Goal: Transaction & Acquisition: Subscribe to service/newsletter

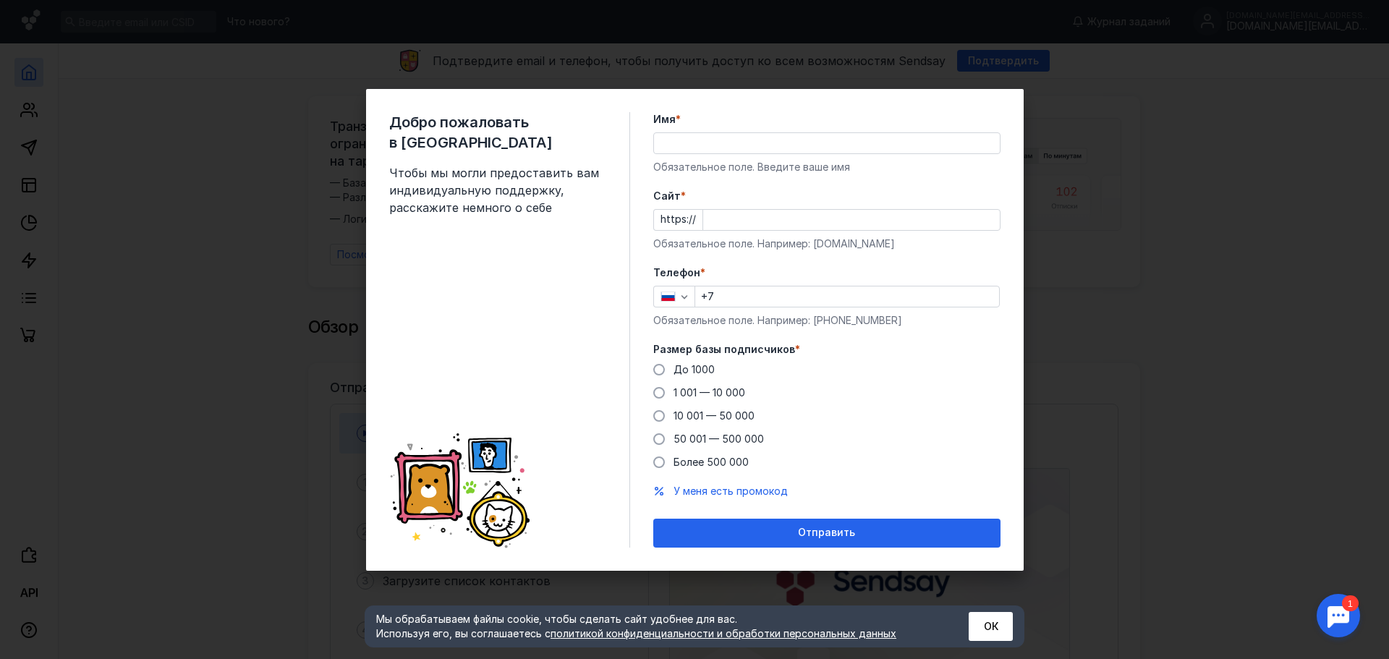
click at [689, 145] on input "Имя *" at bounding box center [827, 143] width 346 height 20
paste input "[DOMAIN_NAME][EMAIL_ADDRESS][DOMAIN_NAME]"
drag, startPoint x: 704, startPoint y: 140, endPoint x: 865, endPoint y: 142, distance: 160.6
click at [865, 142] on input "[DOMAIN_NAME][EMAIL_ADDRESS][DOMAIN_NAME]" at bounding box center [827, 143] width 346 height 20
type input "fishcamp"
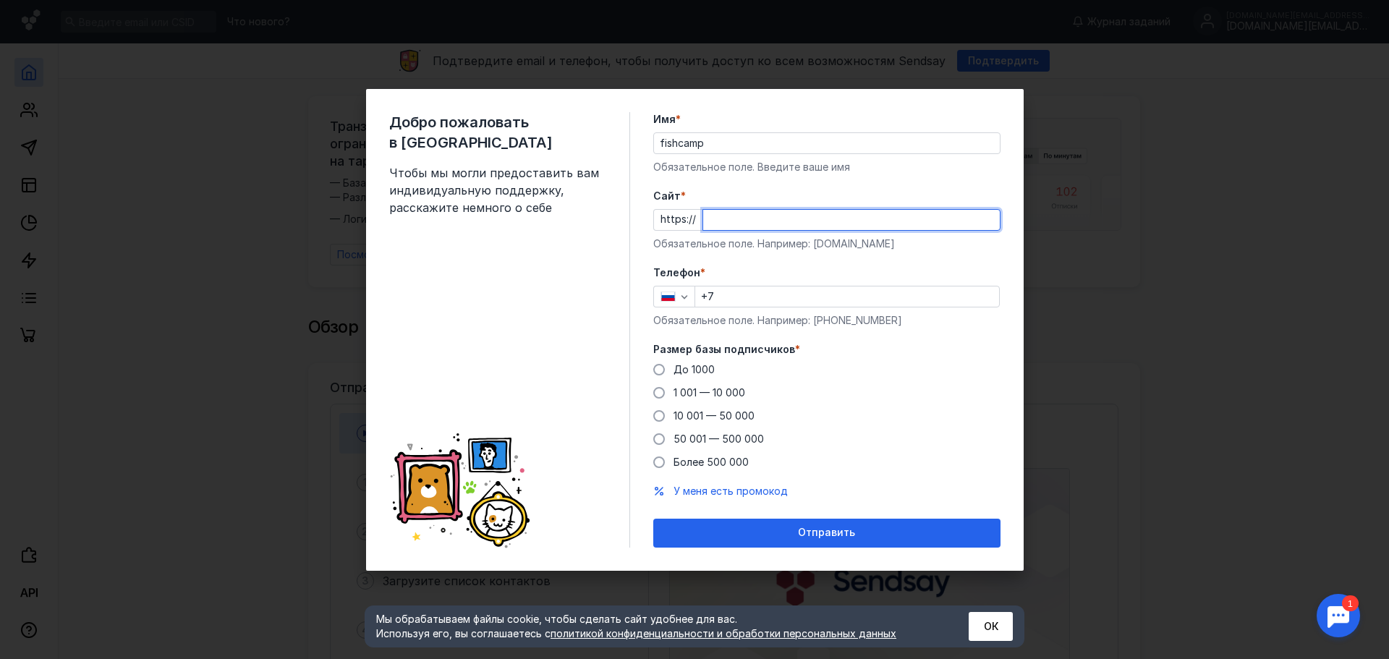
click at [782, 224] on input "Cайт *" at bounding box center [851, 220] width 297 height 20
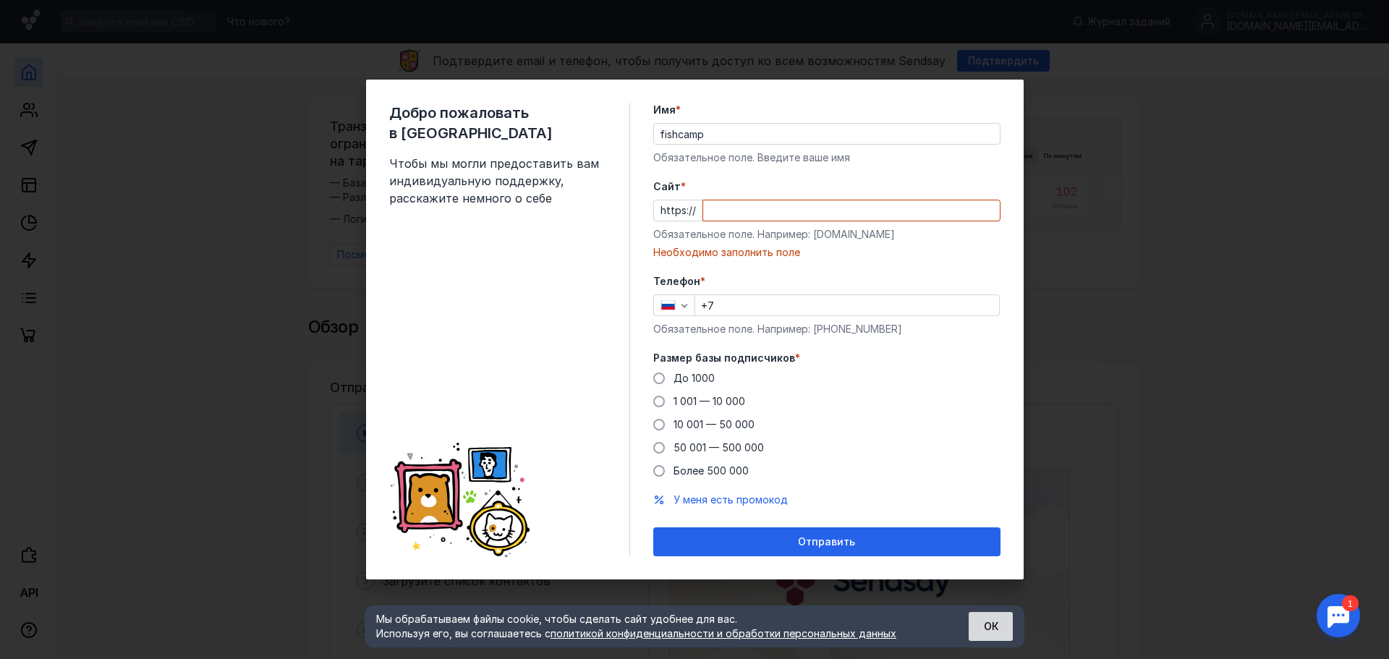
click at [999, 630] on button "ОК" at bounding box center [991, 626] width 44 height 29
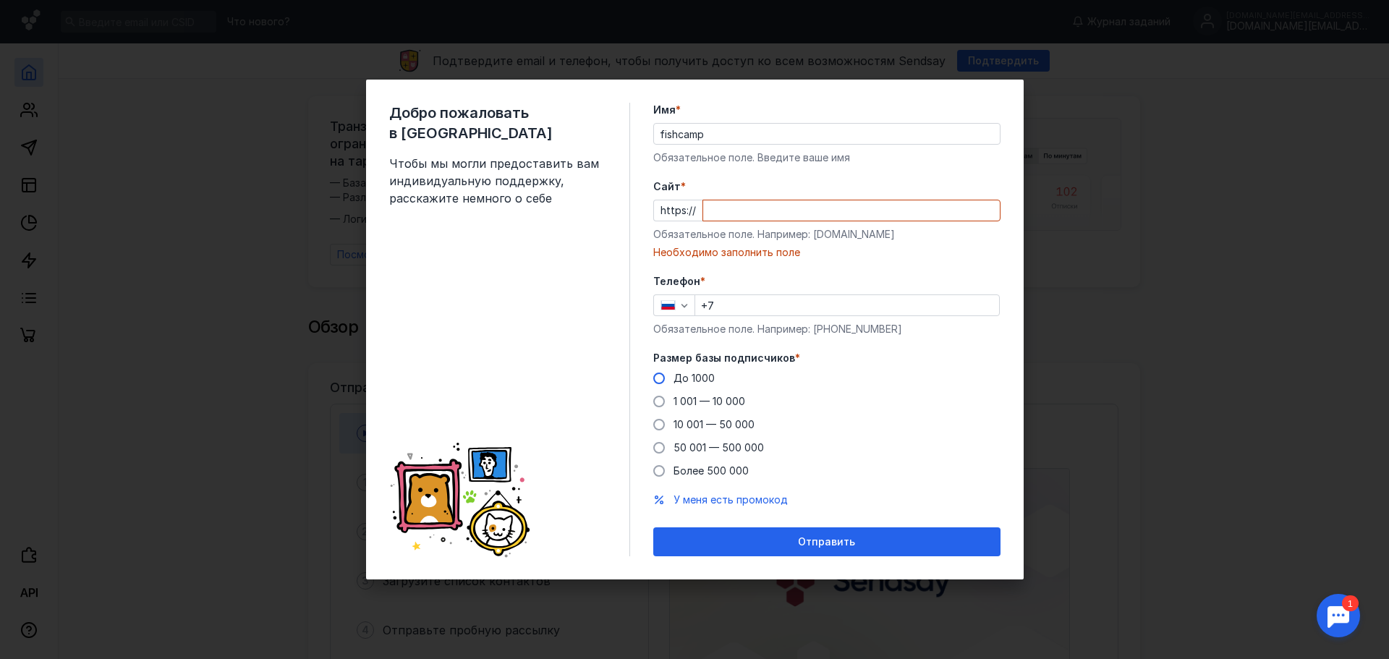
click at [658, 378] on span at bounding box center [659, 379] width 12 height 12
click at [0, 0] on input "До 1000" at bounding box center [0, 0] width 0 height 0
click at [730, 206] on input "Cайт *" at bounding box center [851, 210] width 297 height 20
paste input "[DOMAIN_NAME][EMAIL_ADDRESS][DOMAIN_NAME]"
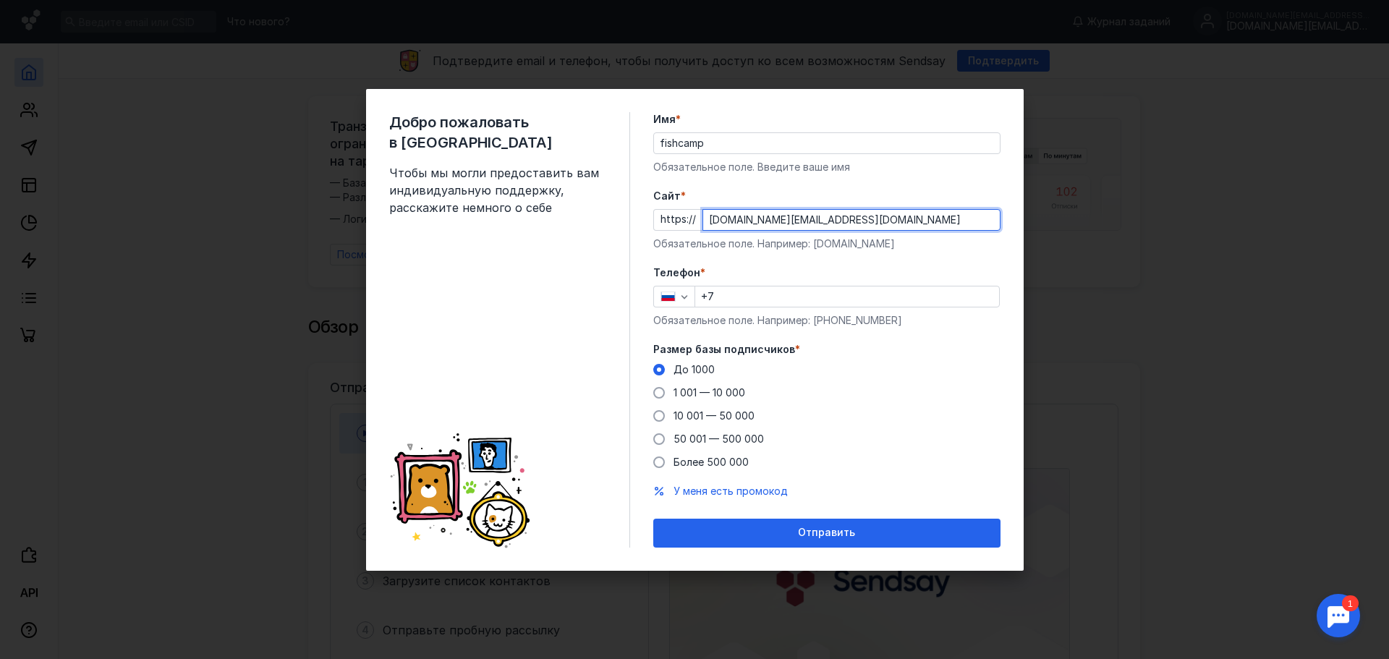
drag, startPoint x: 764, startPoint y: 219, endPoint x: 978, endPoint y: 220, distance: 214.2
click at [978, 220] on input "[DOMAIN_NAME][EMAIL_ADDRESS][DOMAIN_NAME]" at bounding box center [851, 220] width 297 height 20
type input "[DOMAIN_NAME]"
click at [683, 300] on icon "button" at bounding box center [685, 297] width 12 height 12
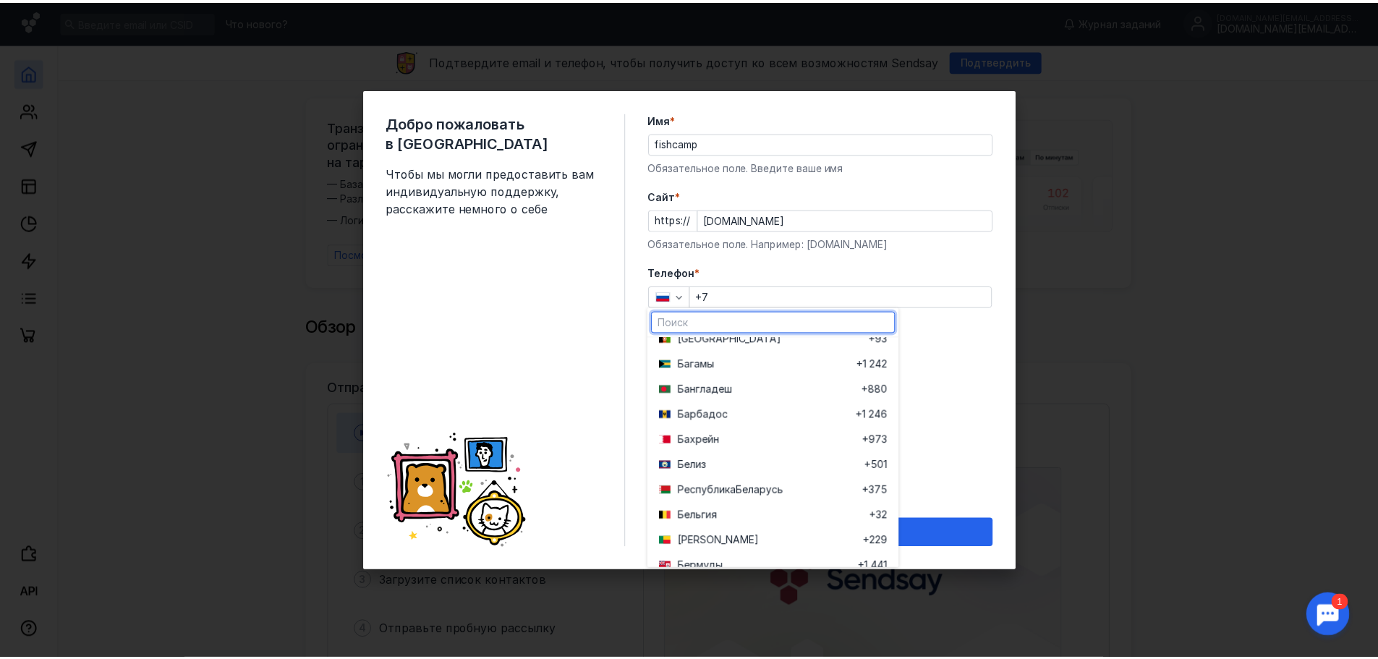
scroll to position [434, 0]
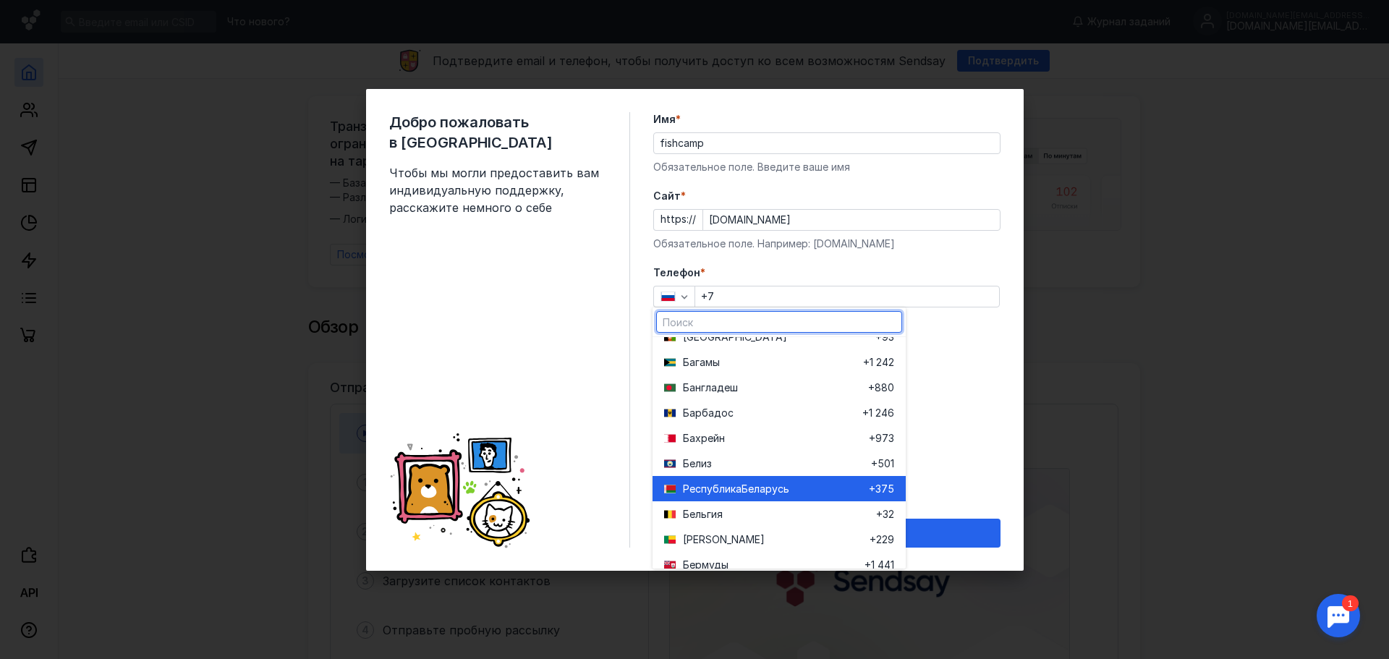
click at [774, 491] on span "Беларусь" at bounding box center [766, 489] width 48 height 14
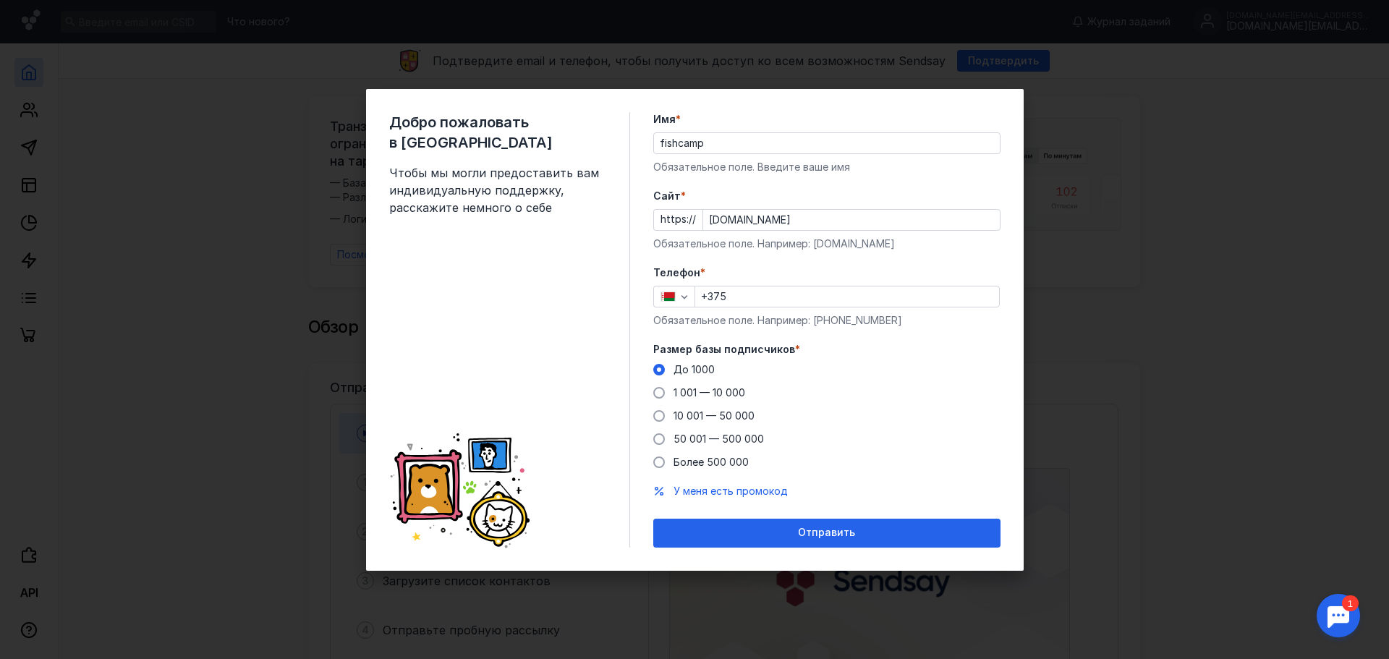
drag, startPoint x: 769, startPoint y: 305, endPoint x: 789, endPoint y: 302, distance: 19.8
click at [769, 304] on input "+375" at bounding box center [847, 297] width 304 height 20
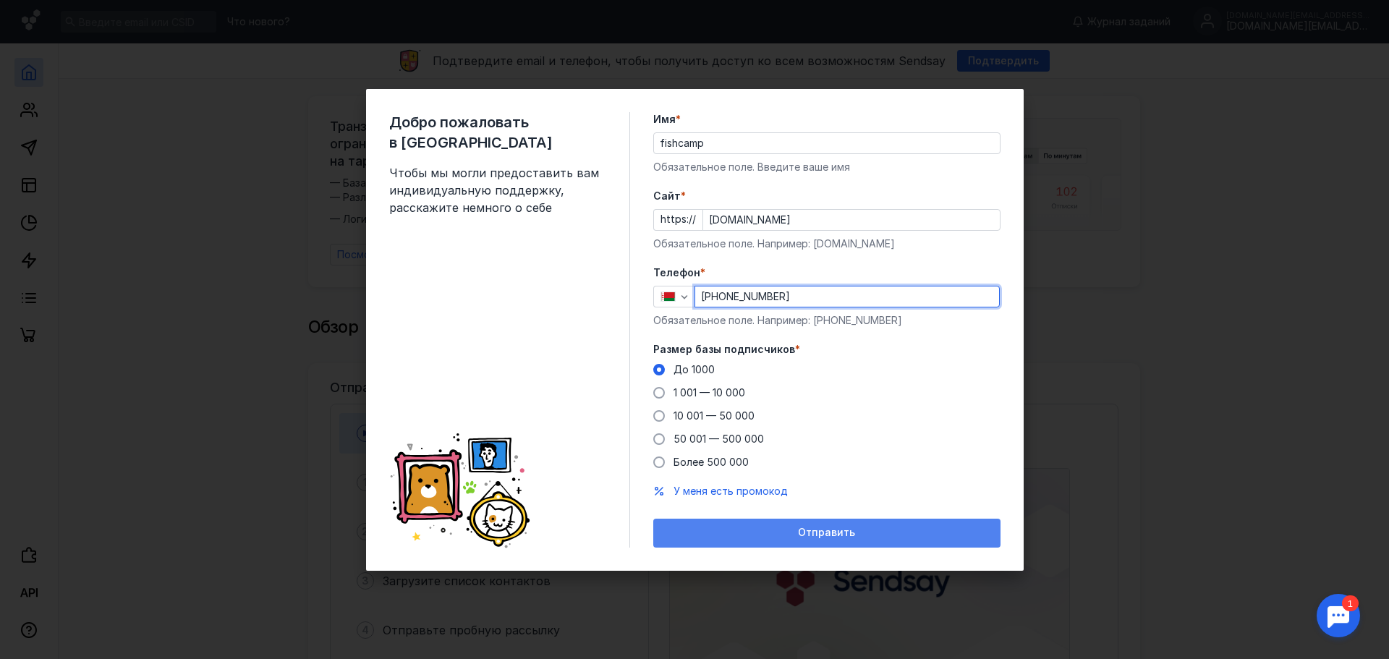
type input "[PHONE_NUMBER]"
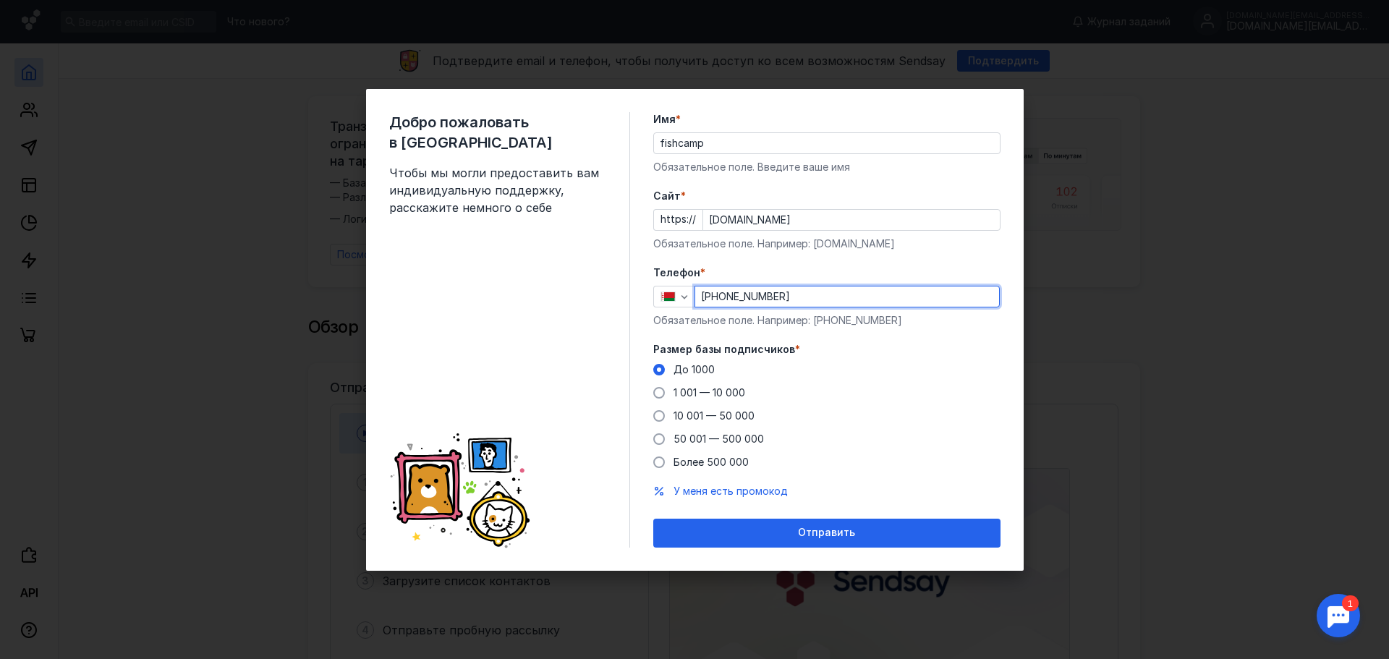
click at [819, 537] on span "Отправить" at bounding box center [826, 533] width 57 height 12
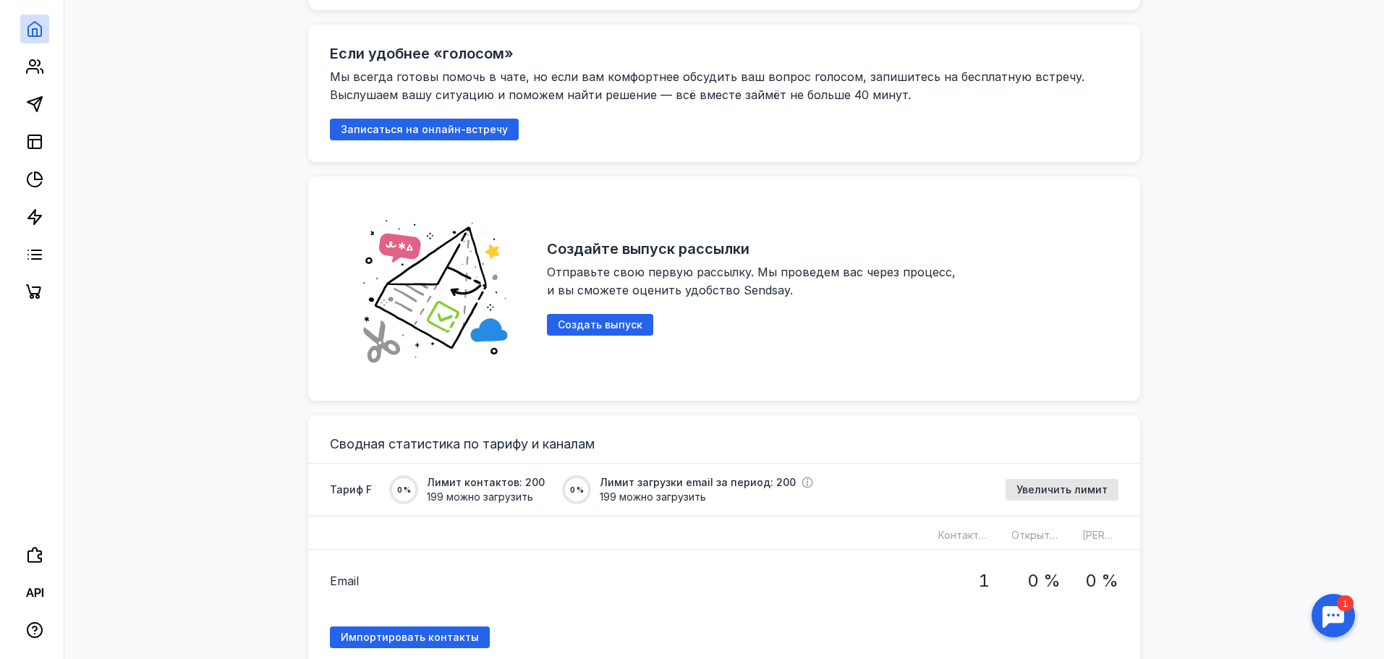
scroll to position [724, 0]
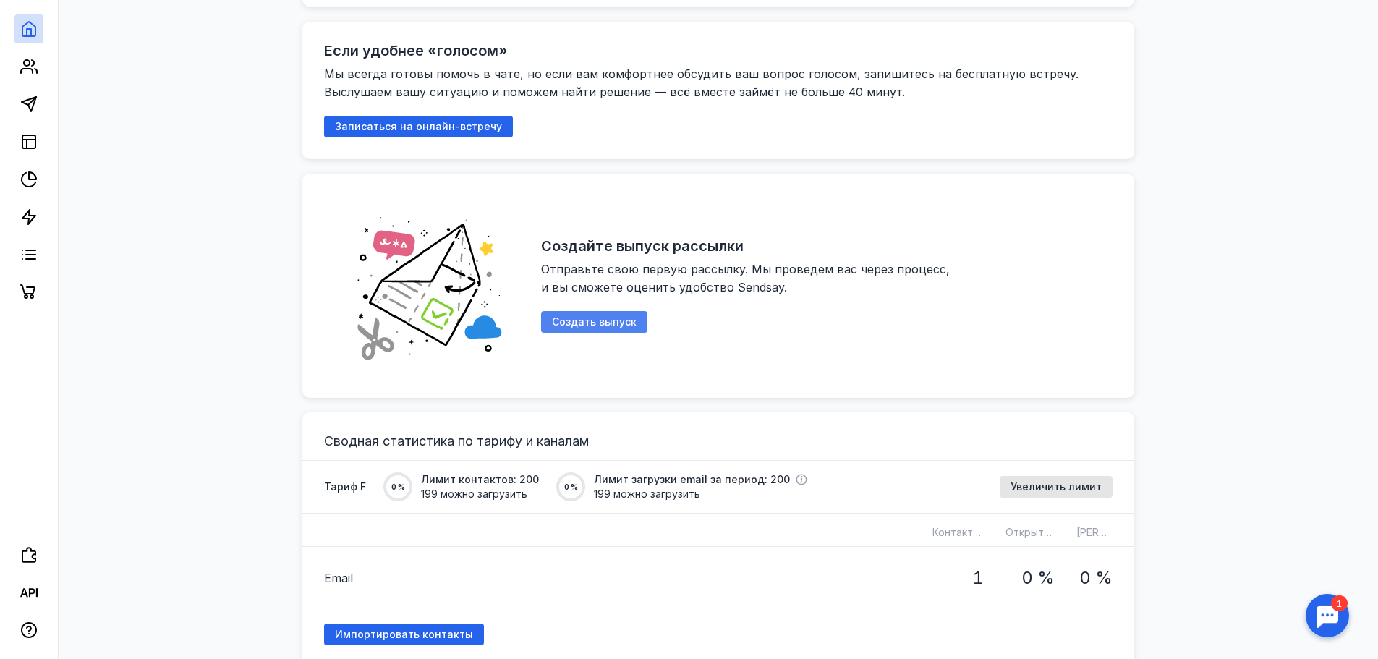
click at [566, 316] on span "Создать выпуск" at bounding box center [594, 322] width 85 height 12
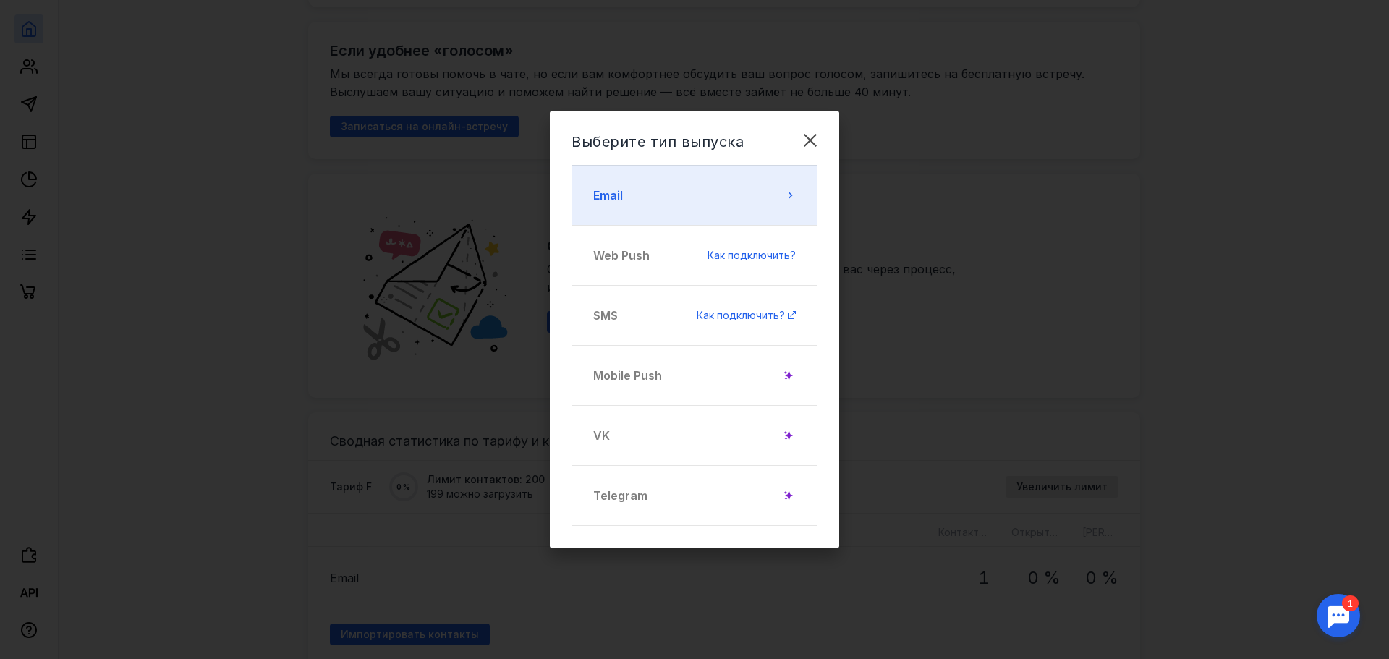
click at [711, 198] on button "Email" at bounding box center [695, 195] width 246 height 61
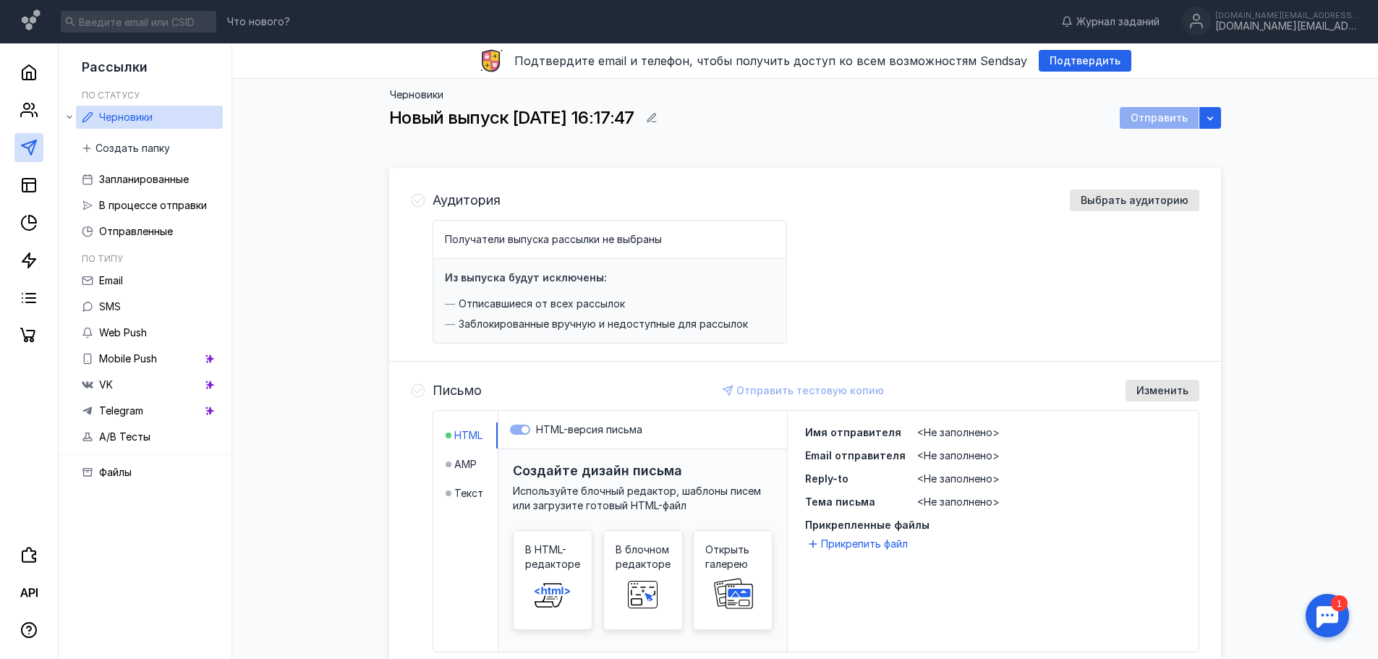
click at [494, 238] on span "Получатели выпуска рассылки не выбраны" at bounding box center [553, 239] width 217 height 12
click at [467, 281] on h4 "Из выпуска будут исключены:" at bounding box center [526, 277] width 162 height 12
click at [25, 108] on circle at bounding box center [27, 106] width 6 height 6
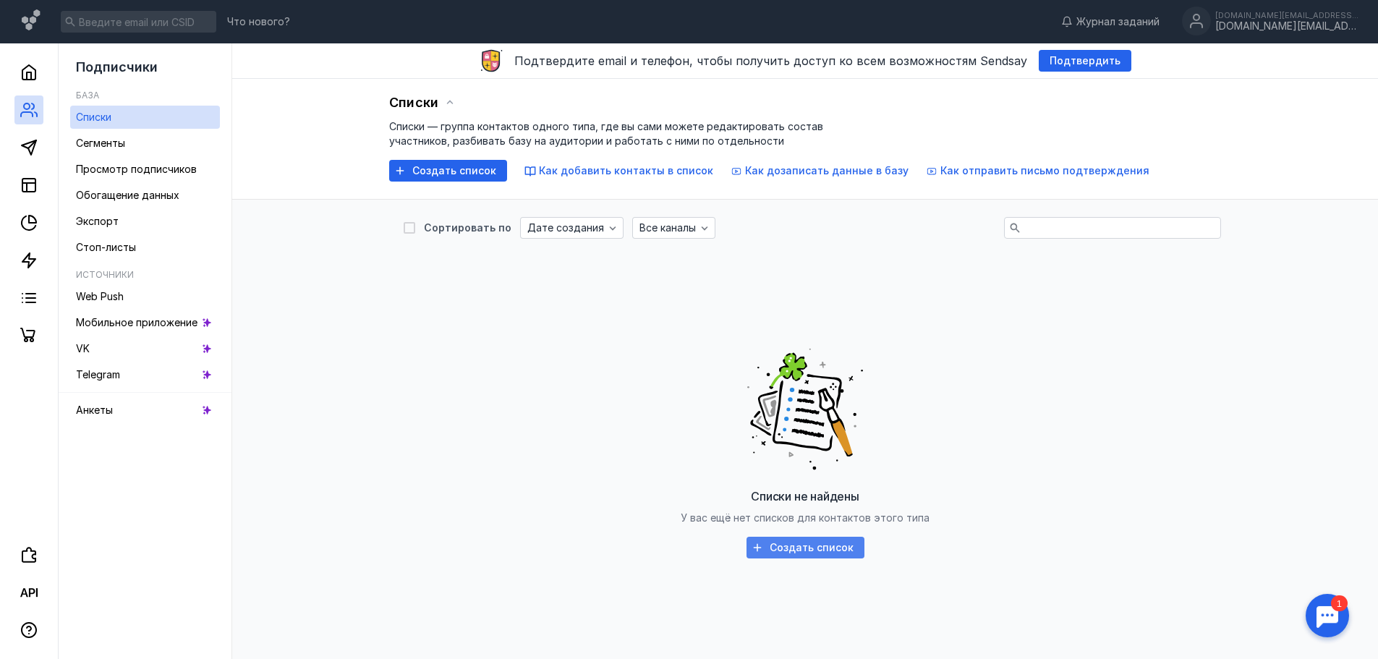
click at [804, 545] on span "Создать список" at bounding box center [812, 548] width 84 height 12
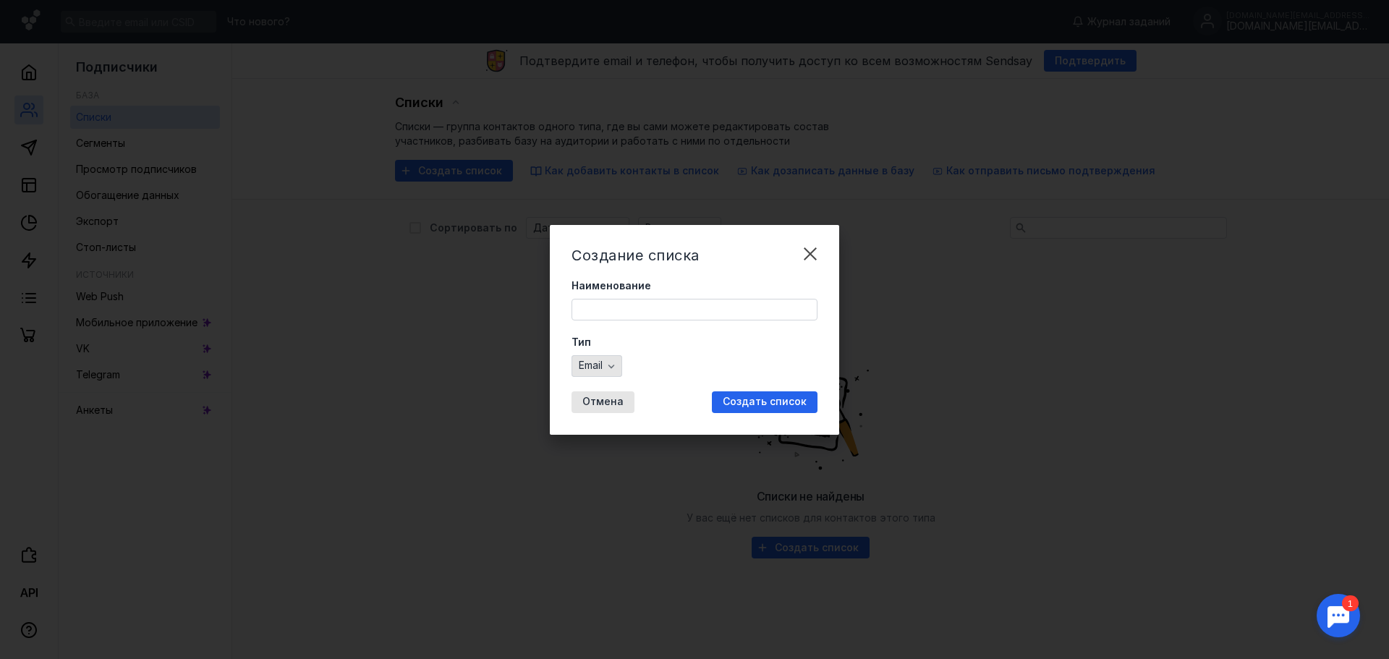
click at [612, 367] on icon "button" at bounding box center [612, 367] width 7 height 4
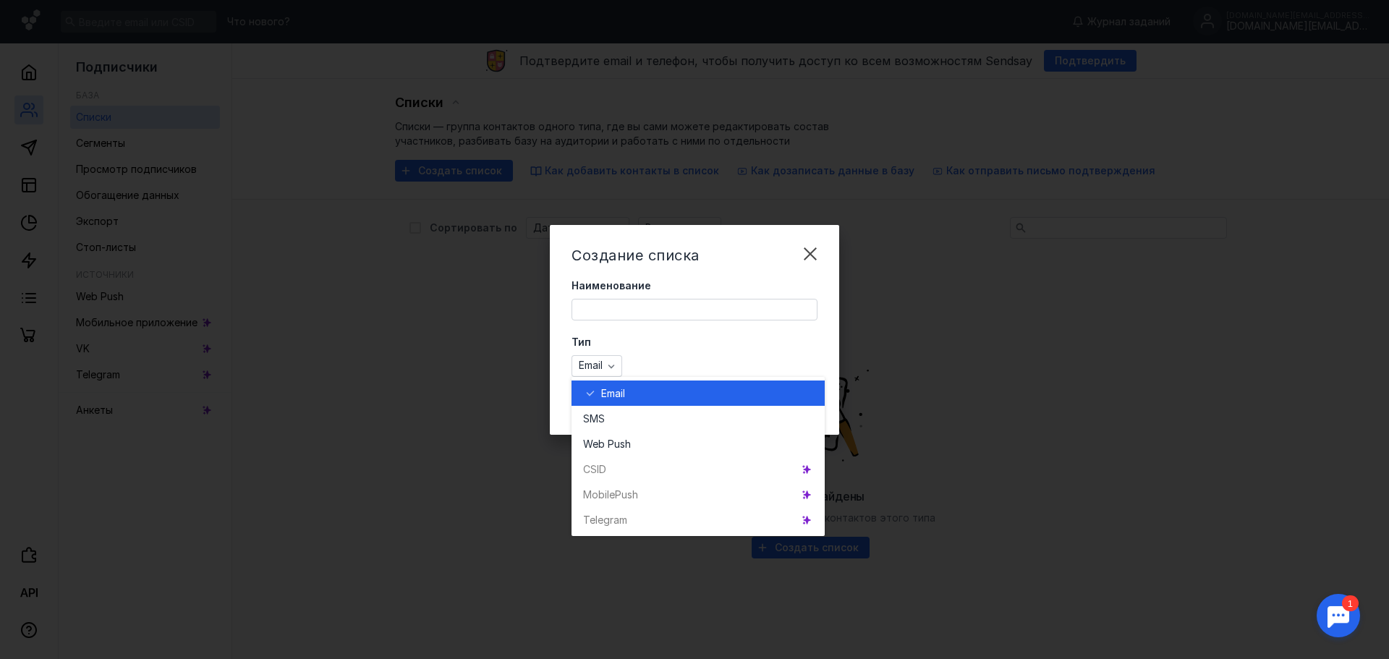
click at [713, 353] on div "Тип Email" at bounding box center [695, 356] width 246 height 42
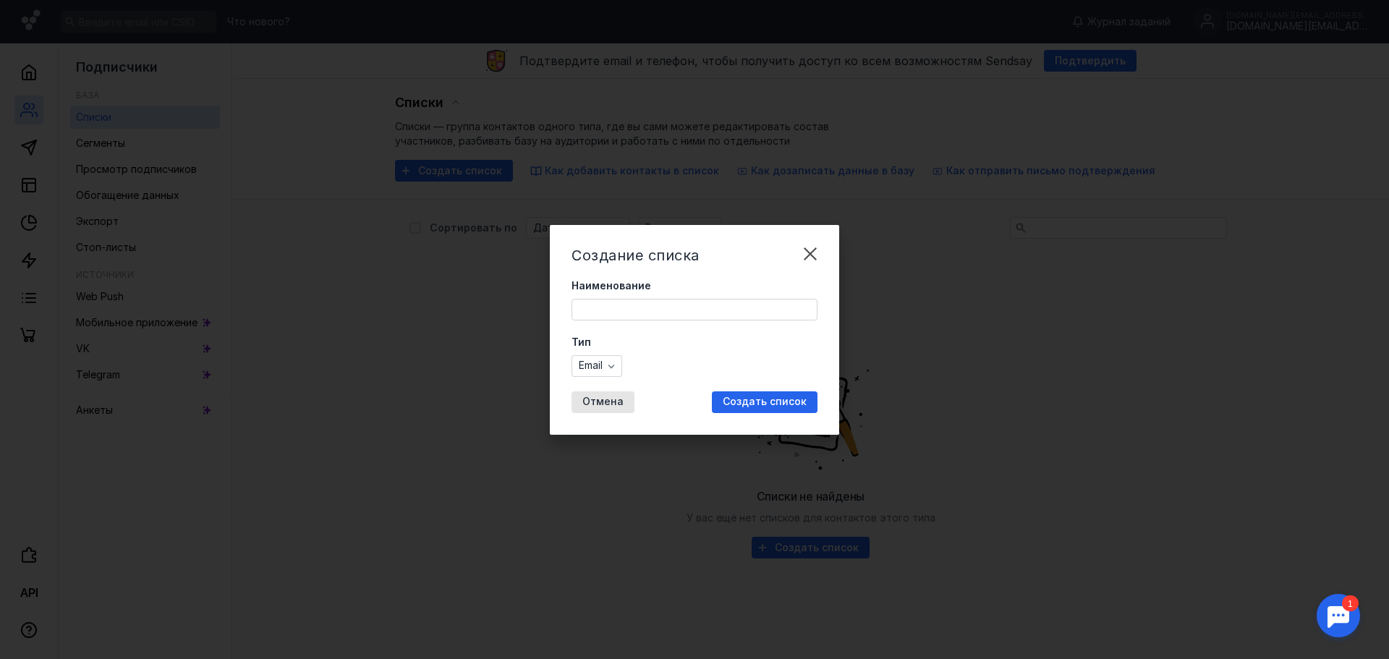
click at [627, 303] on input "Наименование" at bounding box center [694, 310] width 245 height 20
type input "контакты"
click at [754, 398] on span "Создать список" at bounding box center [765, 402] width 84 height 12
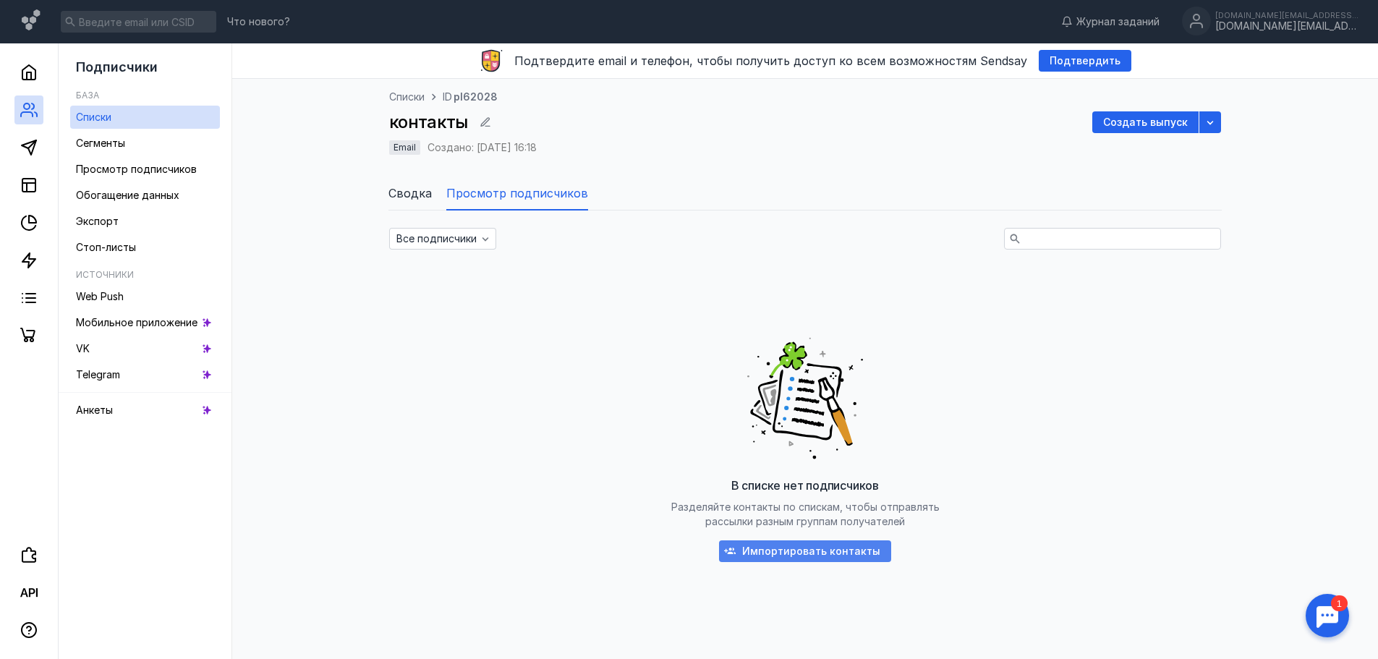
click at [831, 550] on span "Импортировать контакты" at bounding box center [811, 552] width 138 height 12
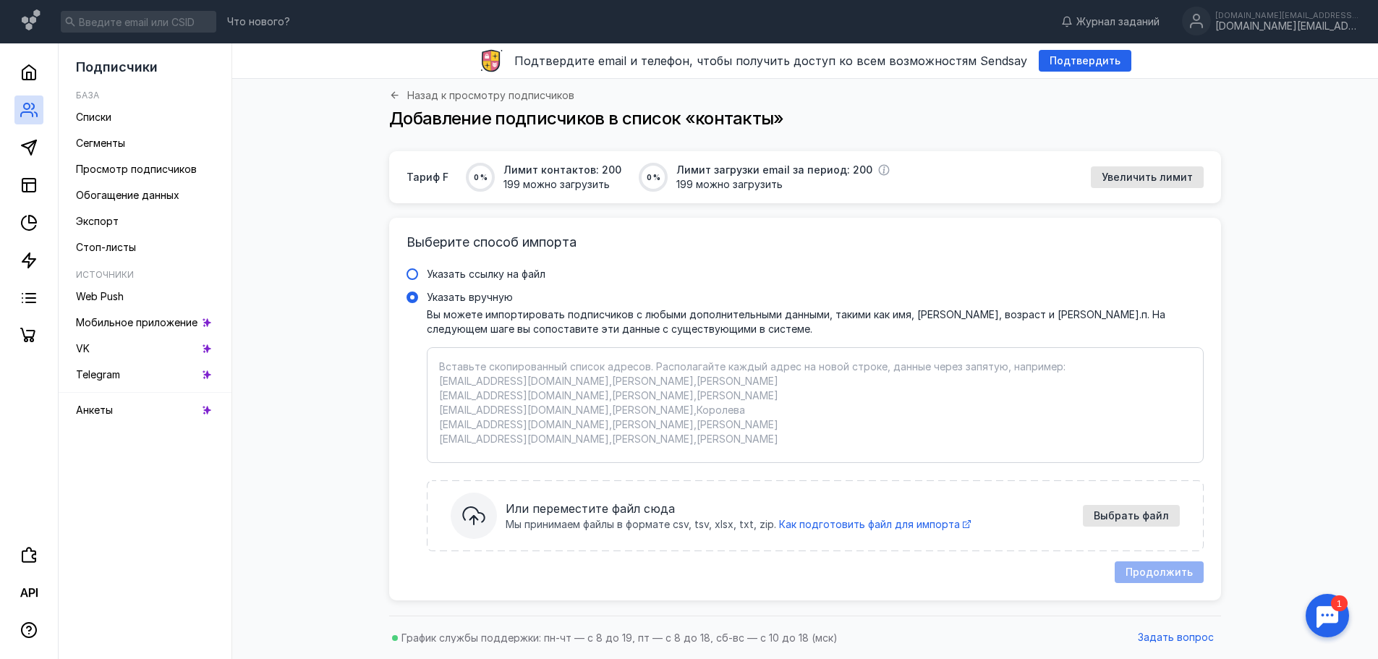
click at [524, 275] on span "Указать ссылку на файл" at bounding box center [486, 274] width 119 height 12
click at [0, 0] on input "Указать ссылку на файл" at bounding box center [0, 0] width 0 height 0
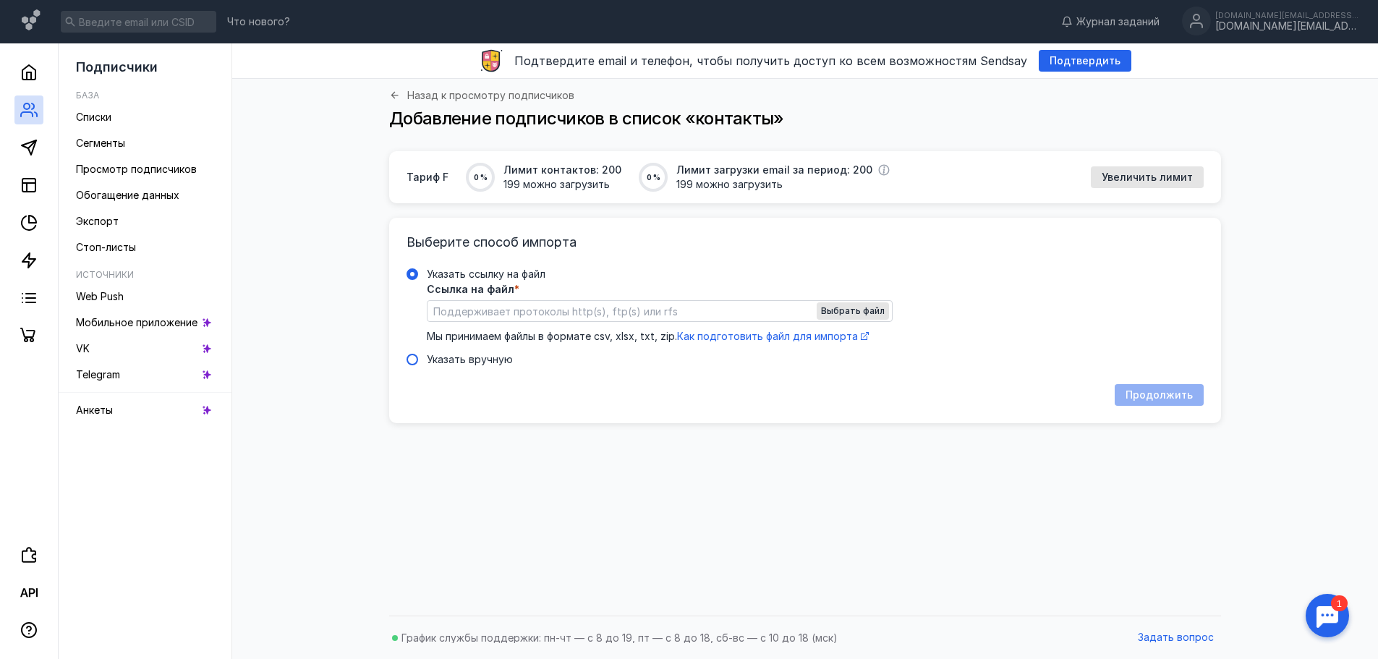
click at [410, 360] on span at bounding box center [413, 360] width 12 height 12
click at [0, 0] on input "Указать вручную" at bounding box center [0, 0] width 0 height 0
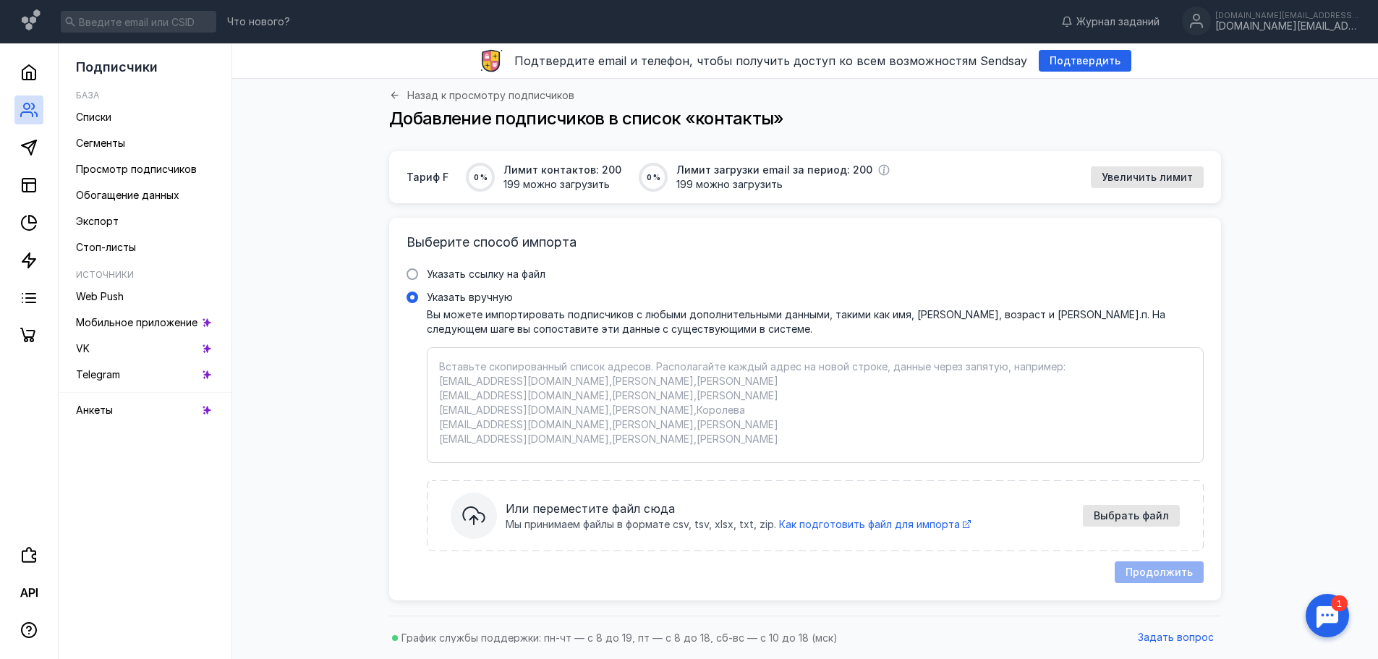
click at [510, 386] on textarea "Указать вручную Вы можете импортировать подписчиков с любыми дополнительными да…" at bounding box center [815, 405] width 753 height 91
paste textarea "[DOMAIN_NAME][EMAIL_ADDRESS][DOMAIN_NAME]"
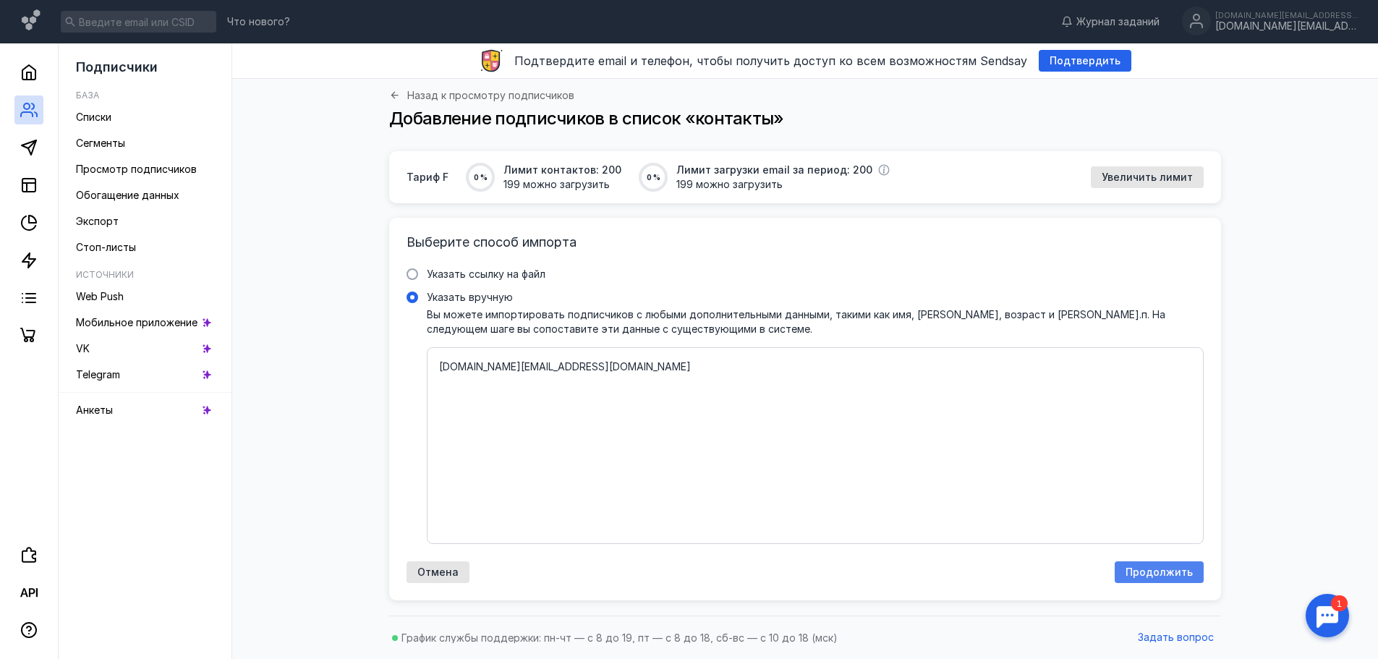
type textarea "[DOMAIN_NAME][EMAIL_ADDRESS][DOMAIN_NAME]"
click at [1166, 575] on span "Продолжить" at bounding box center [1159, 573] width 67 height 12
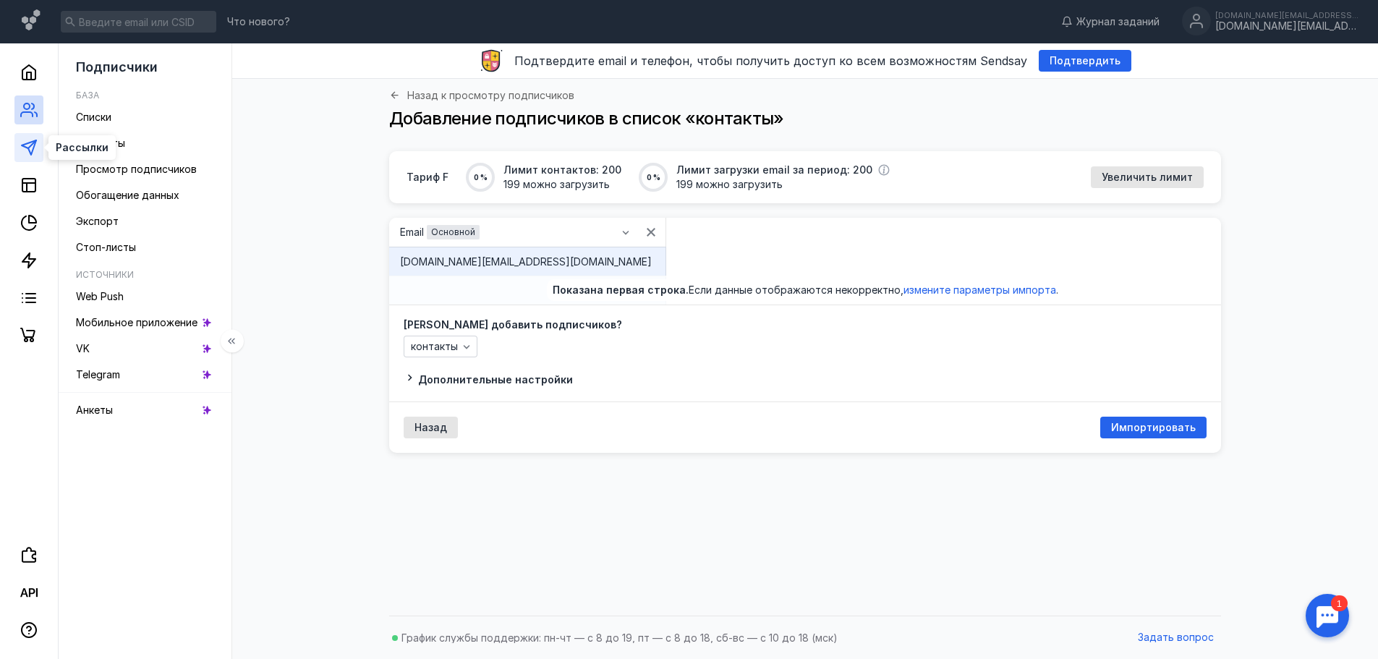
click at [33, 150] on polygon at bounding box center [29, 147] width 14 height 14
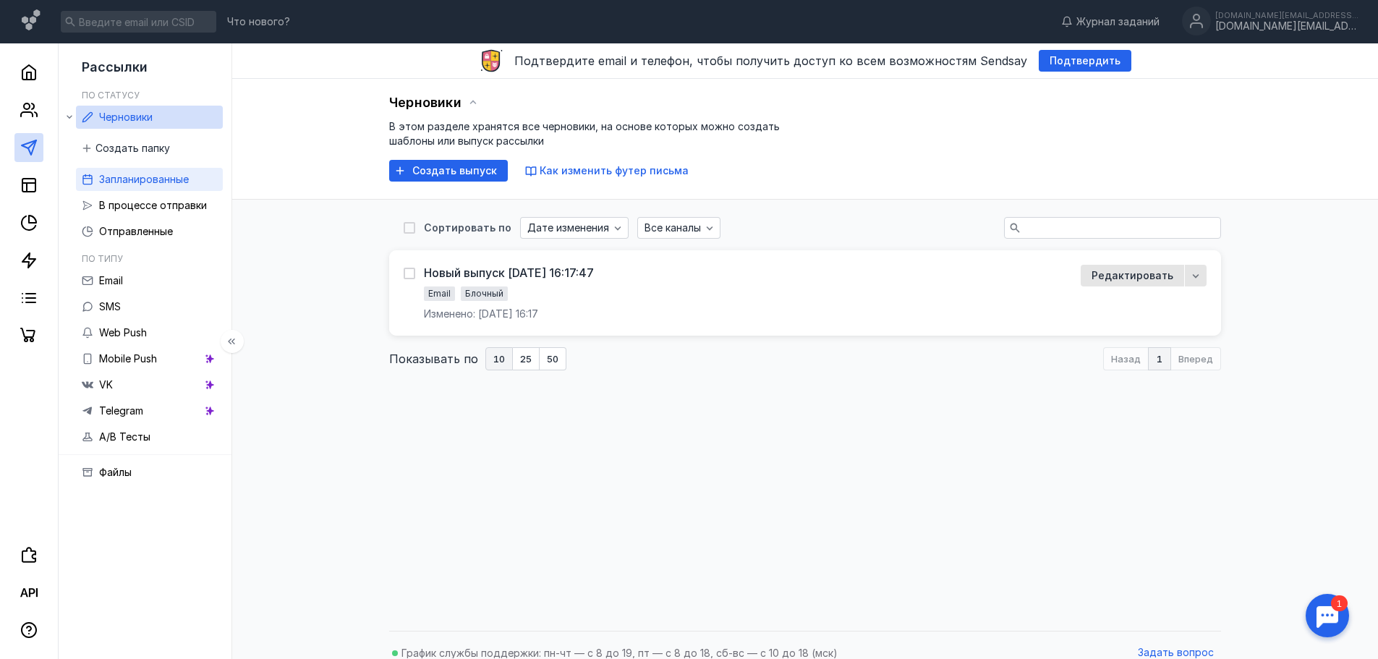
click at [127, 179] on span "Запланированные" at bounding box center [144, 179] width 90 height 12
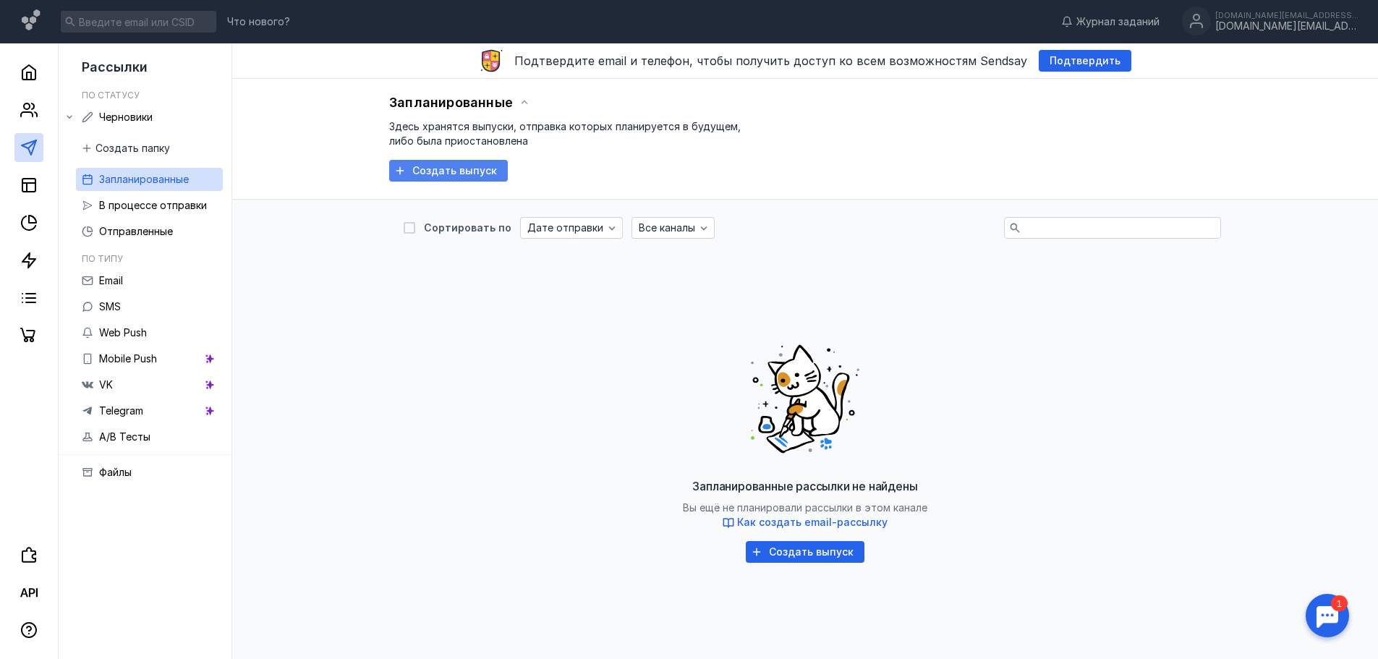
click at [464, 172] on span "Создать выпуск" at bounding box center [454, 171] width 85 height 12
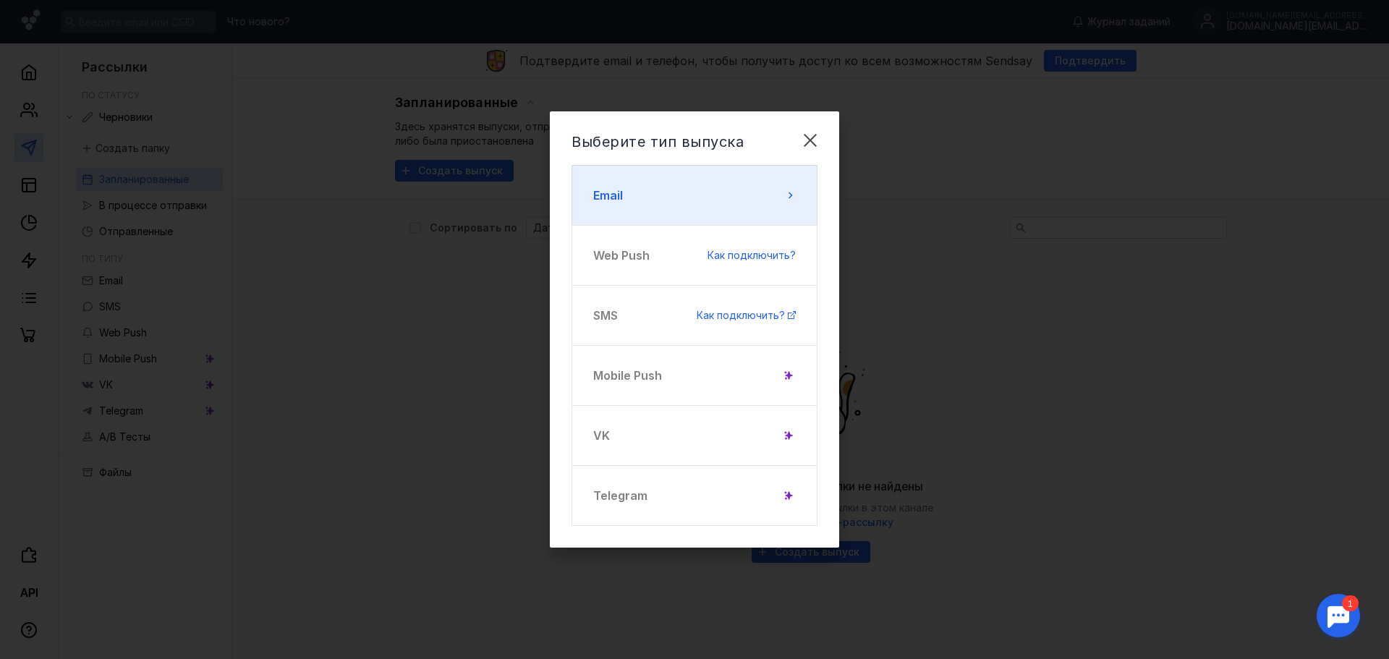
click at [663, 198] on button "Email" at bounding box center [695, 195] width 246 height 61
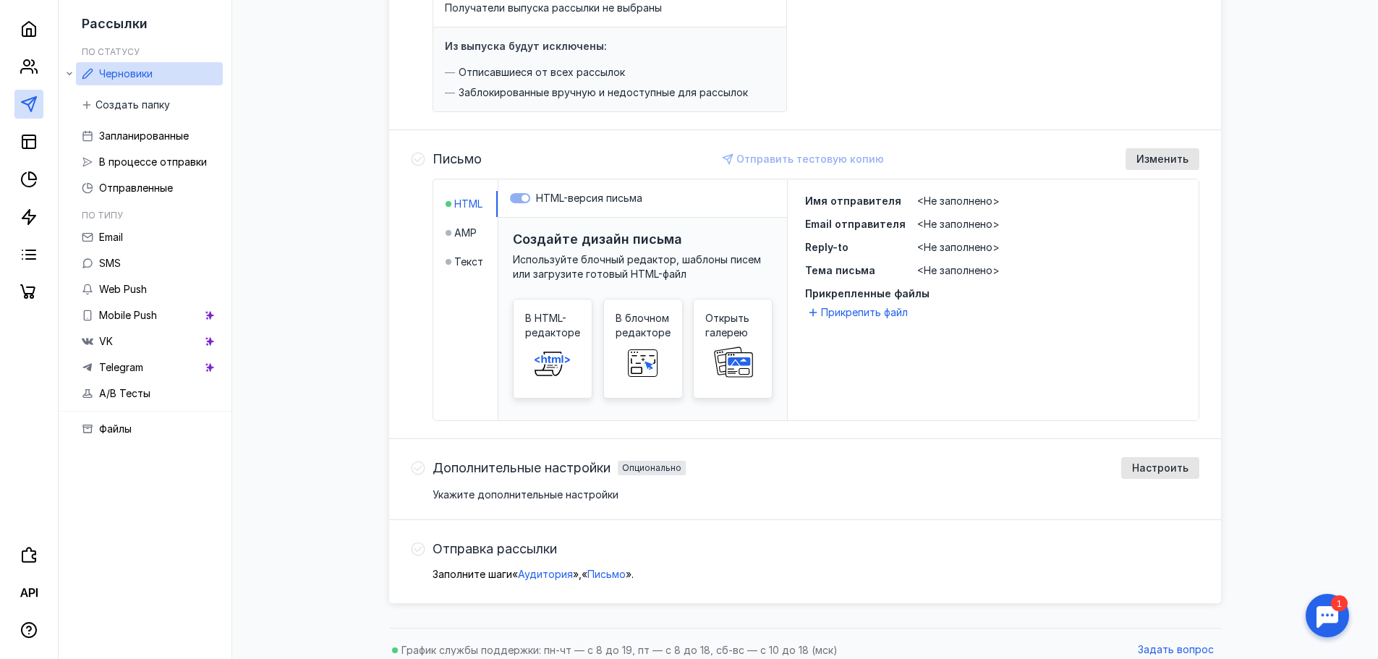
scroll to position [244, 0]
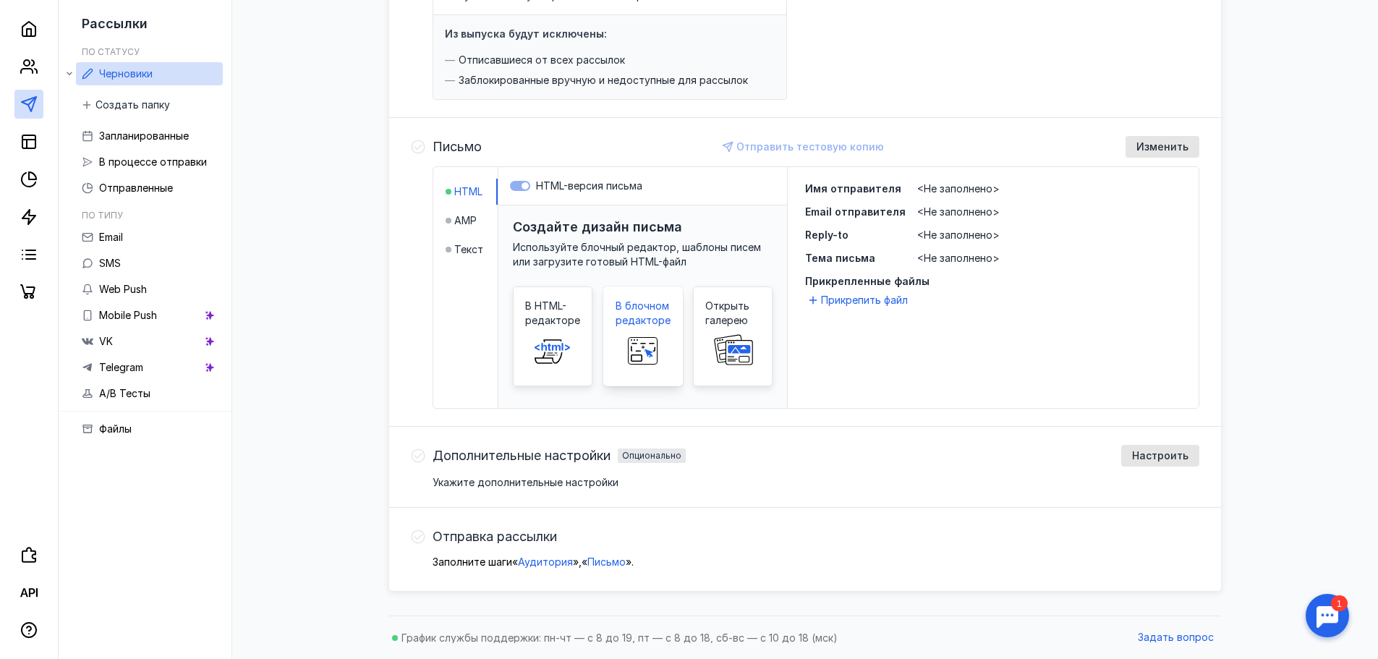
click at [663, 329] on span at bounding box center [643, 351] width 46 height 46
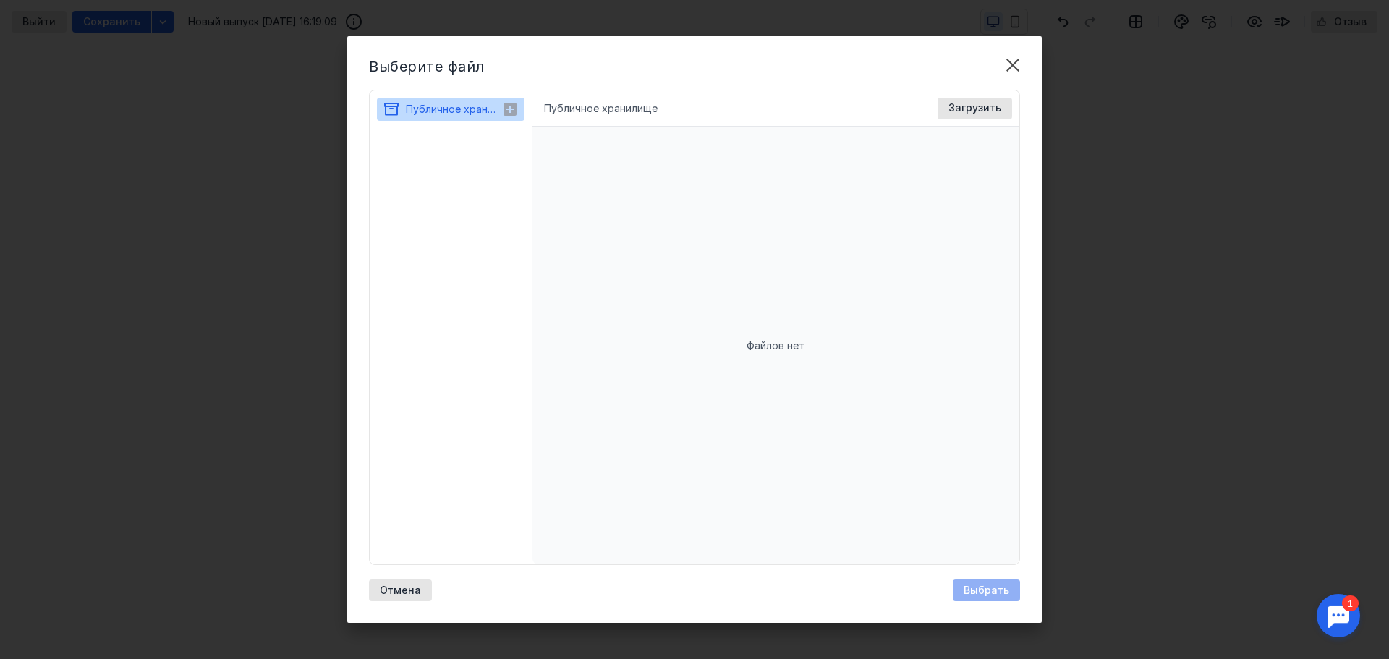
click at [469, 111] on span "Публичное хранилище" at bounding box center [463, 109] width 114 height 12
click at [514, 109] on icon at bounding box center [510, 109] width 13 height 13
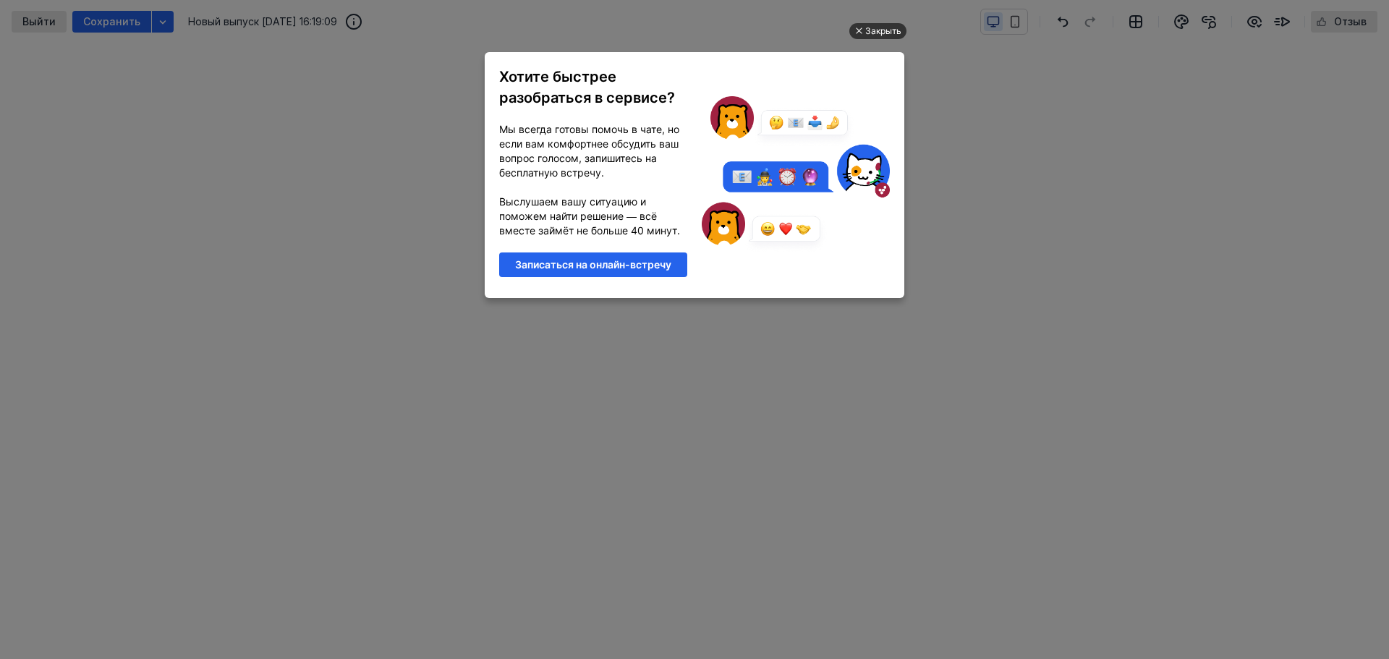
click at [871, 26] on div "Закрыть" at bounding box center [883, 31] width 36 height 16
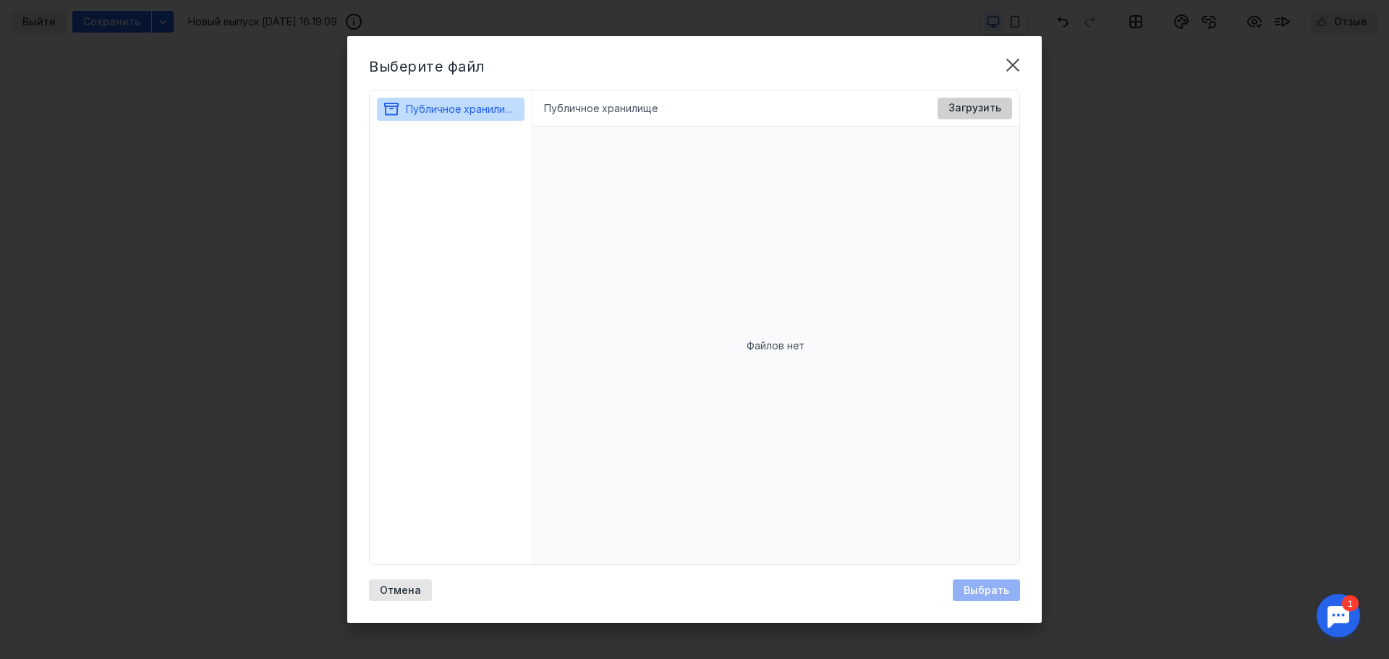
click at [979, 109] on span "Загрузить" at bounding box center [975, 108] width 53 height 12
